Goal: Task Accomplishment & Management: Complete application form

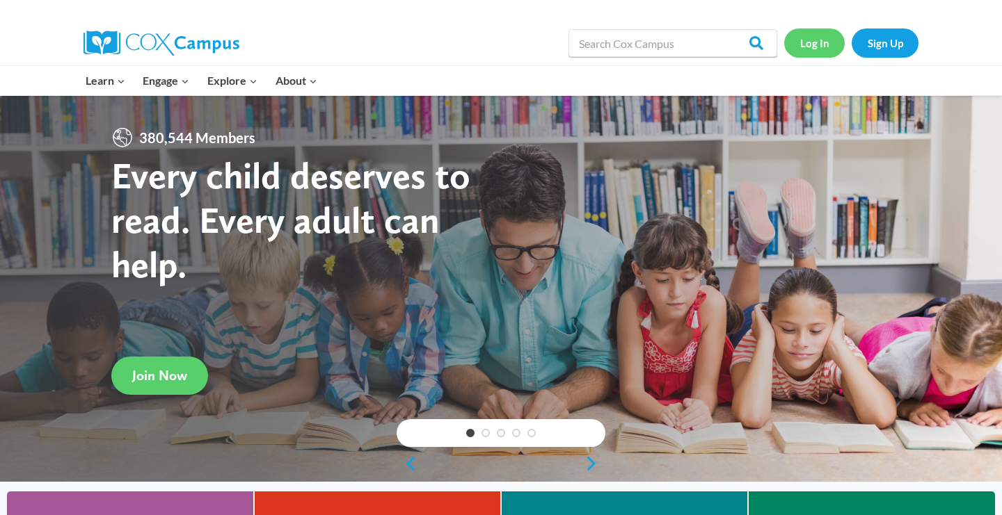
click at [809, 43] on link "Log In" at bounding box center [814, 43] width 61 height 29
click at [159, 369] on span "Join Now" at bounding box center [159, 375] width 55 height 17
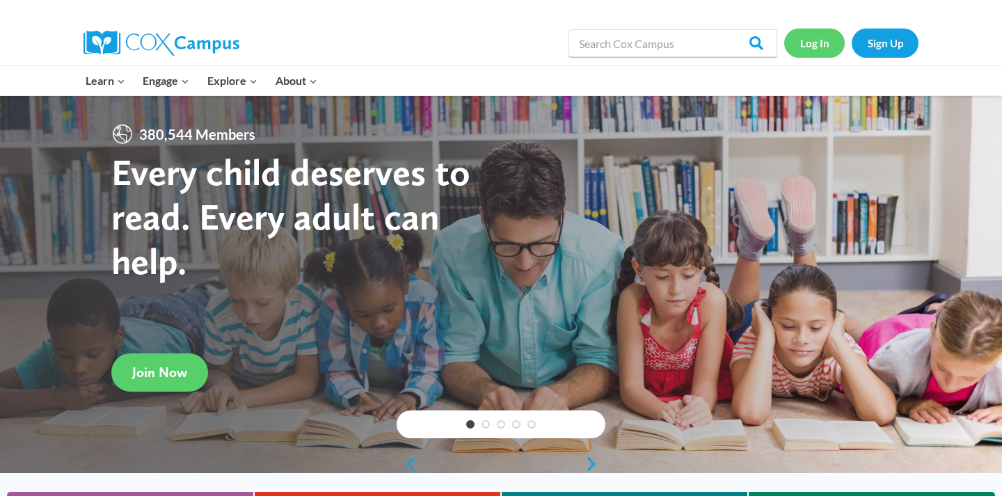
click at [814, 45] on link "Log In" at bounding box center [814, 43] width 61 height 29
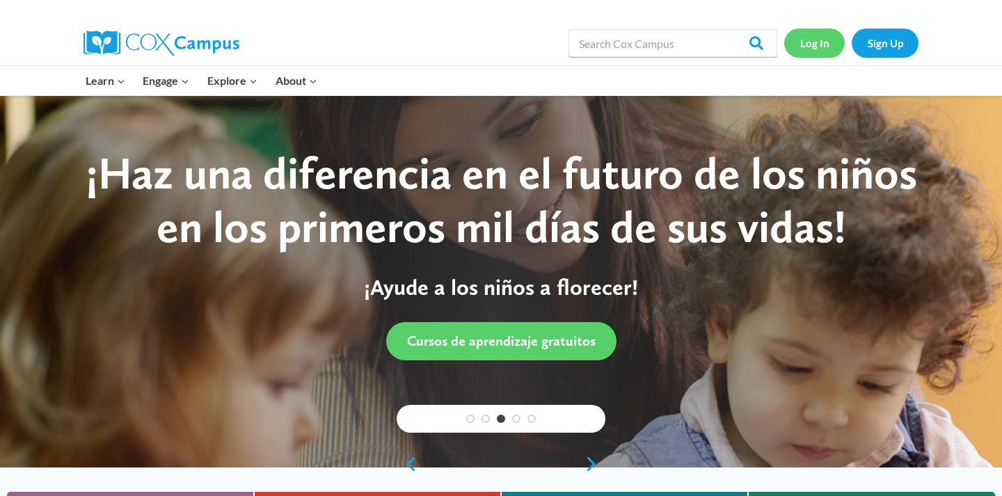
click at [818, 47] on link "Log In" at bounding box center [814, 43] width 61 height 29
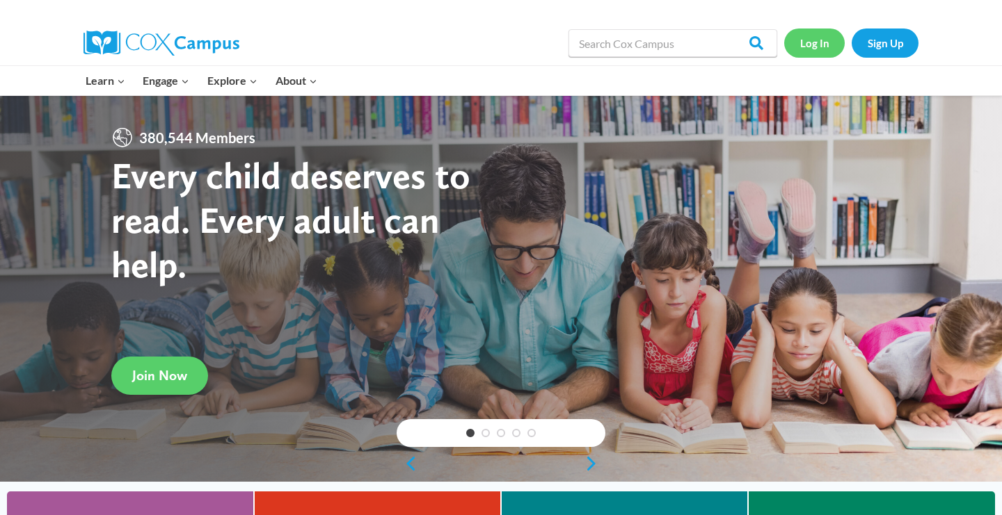
click at [810, 42] on link "Log In" at bounding box center [814, 43] width 61 height 29
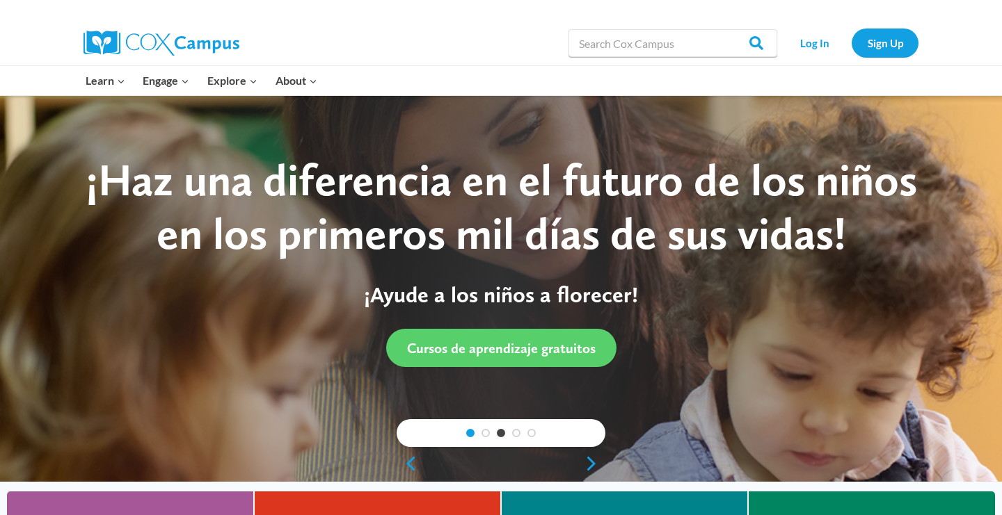
click at [471, 431] on link "1" at bounding box center [470, 433] width 8 height 8
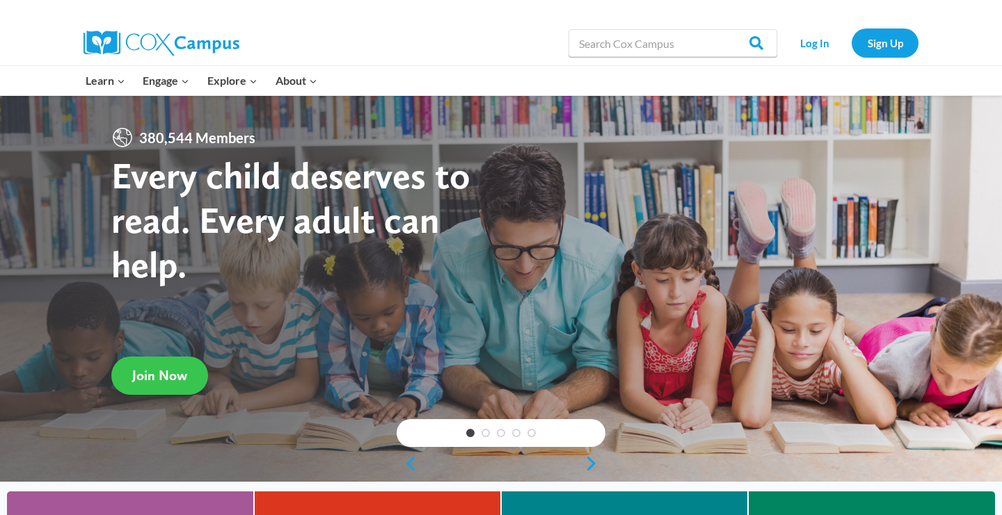
click at [147, 382] on span "Join Now" at bounding box center [159, 375] width 55 height 17
click at [880, 45] on link "Sign Up" at bounding box center [884, 43] width 67 height 29
click at [810, 47] on link "Log In" at bounding box center [814, 43] width 61 height 29
click at [815, 44] on link "Log In" at bounding box center [814, 43] width 61 height 29
click at [819, 43] on link "Log In" at bounding box center [814, 43] width 61 height 29
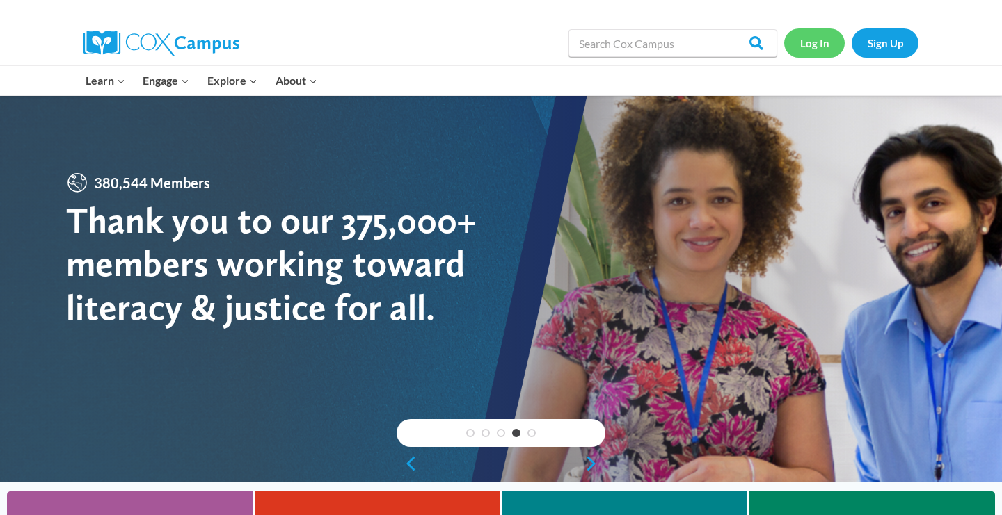
click at [809, 47] on link "Log In" at bounding box center [814, 43] width 61 height 29
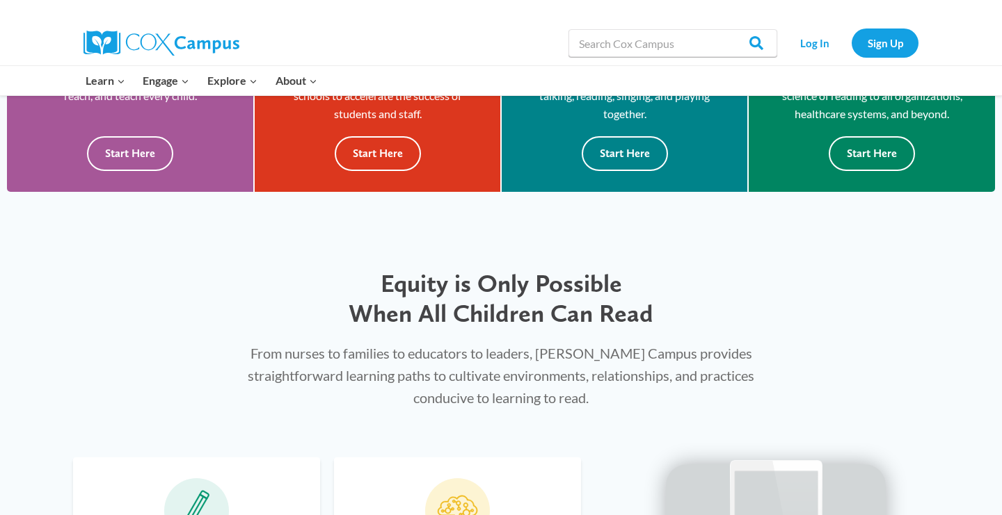
scroll to position [474, 0]
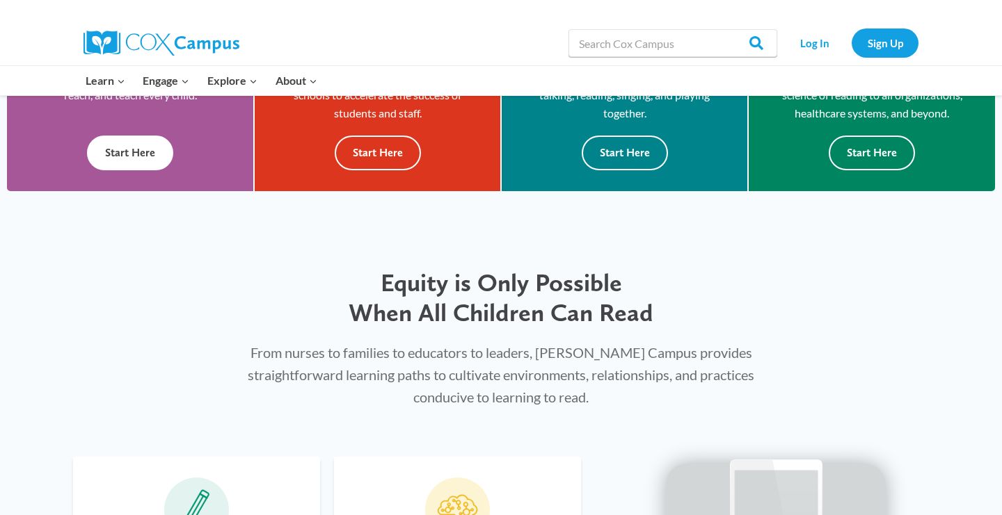
click at [136, 157] on button "Start Here" at bounding box center [130, 153] width 86 height 34
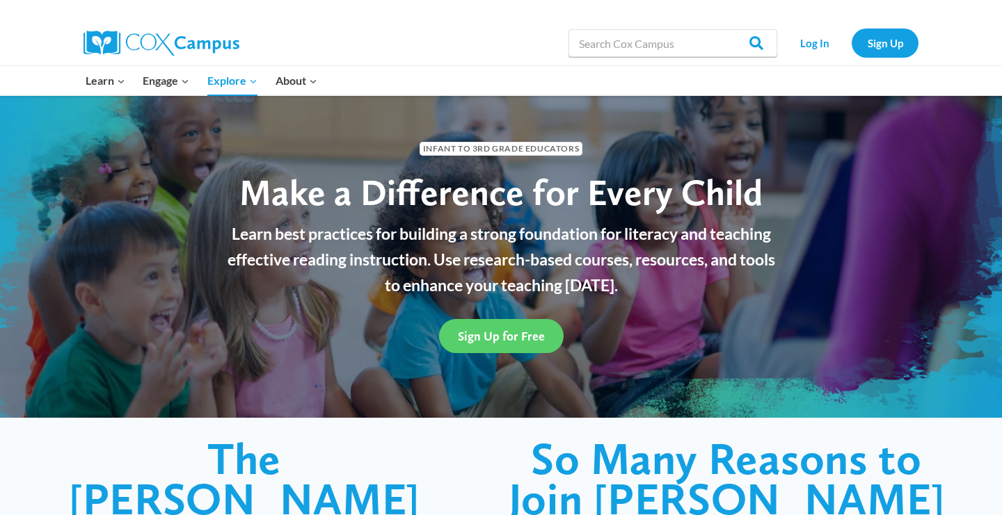
scroll to position [40, 0]
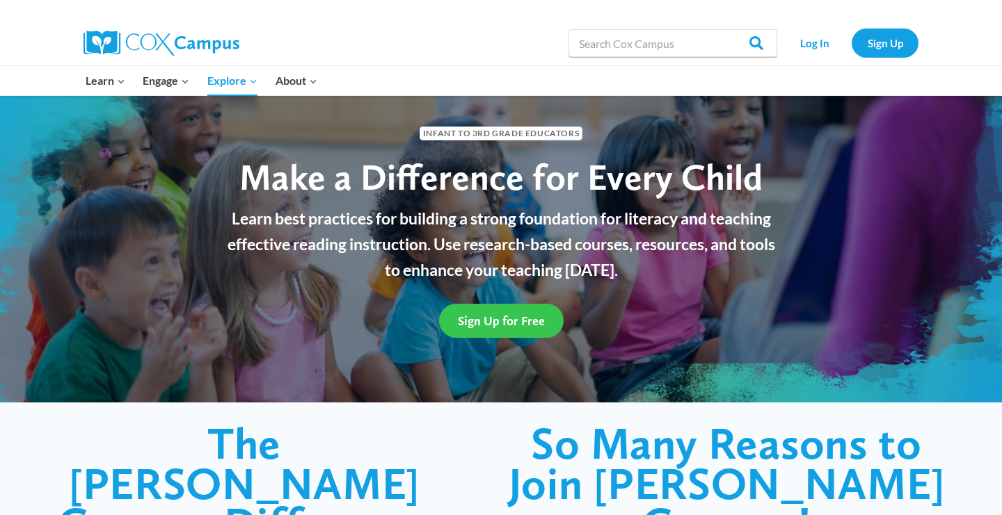
click at [533, 317] on span "Sign Up for Free" at bounding box center [501, 321] width 87 height 15
click at [497, 323] on span "Sign Up for Free" at bounding box center [501, 321] width 87 height 15
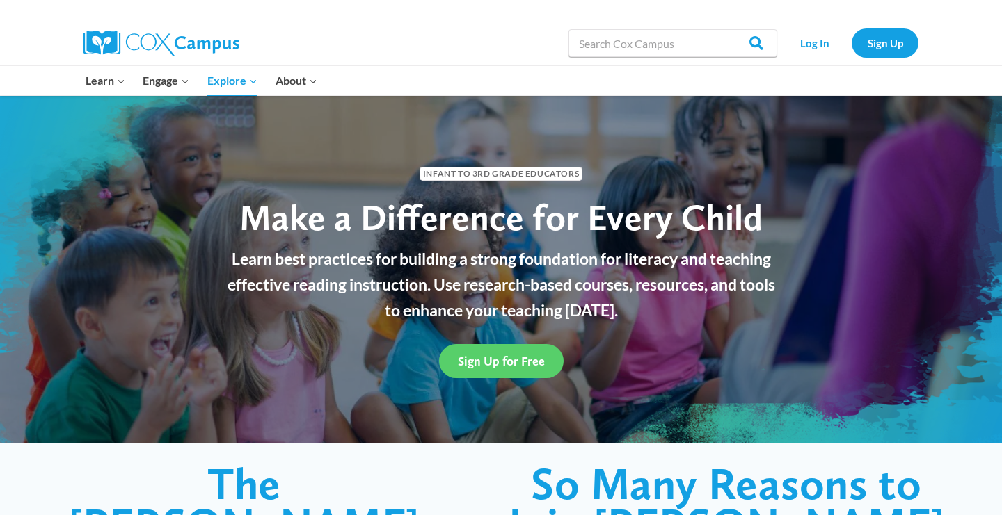
scroll to position [0, 0]
click at [816, 43] on link "Log In" at bounding box center [814, 43] width 61 height 29
